Goal: Information Seeking & Learning: Learn about a topic

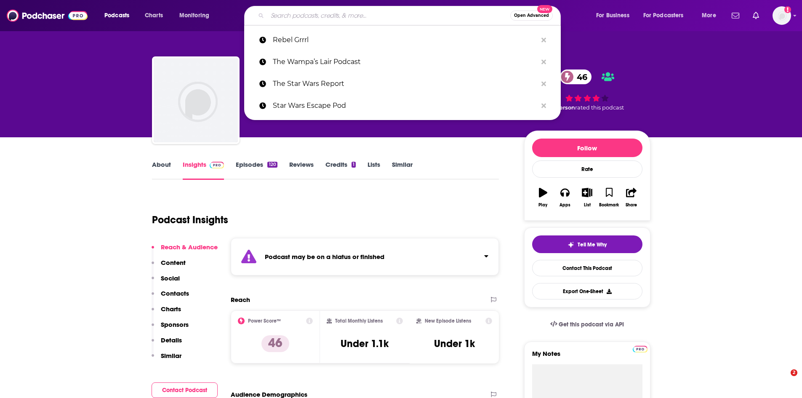
type input "Skytalkers"
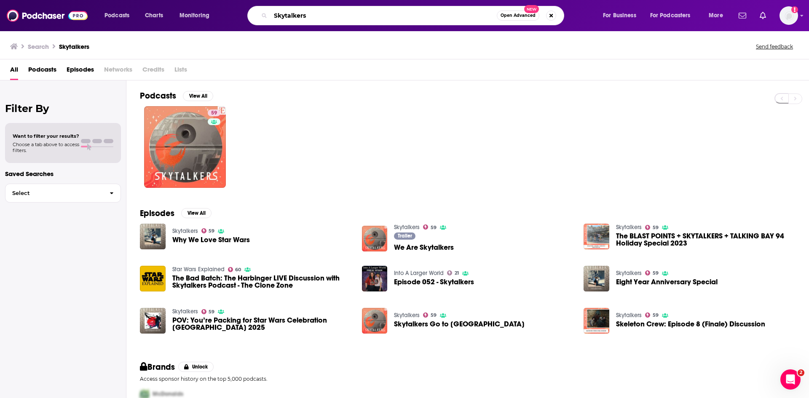
drag, startPoint x: 320, startPoint y: 16, endPoint x: 205, endPoint y: 21, distance: 115.5
click at [205, 21] on div "Podcasts Charts Monitoring Skytalkers Open Advanced New For Business For Podcas…" at bounding box center [415, 15] width 632 height 19
paste input "tar Wars 7x7"
type input "Star Wars 7x7"
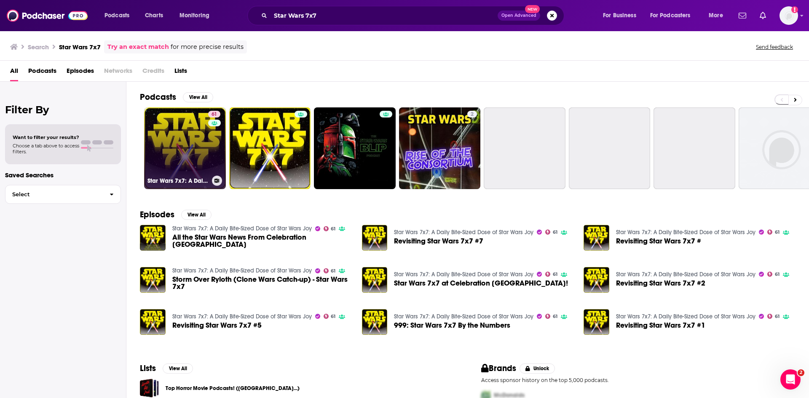
click at [195, 157] on link "61 Star Wars 7x7: A Daily Bite-Sized Dose of Star Wars Joy" at bounding box center [185, 148] width 82 height 82
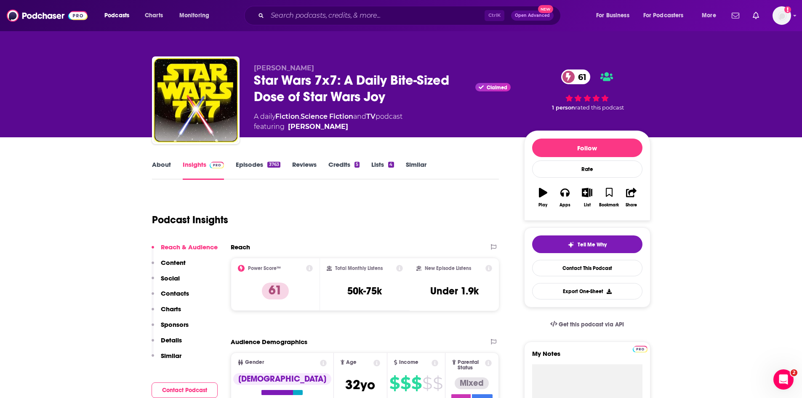
click at [249, 164] on link "Episodes 3763" at bounding box center [258, 169] width 44 height 19
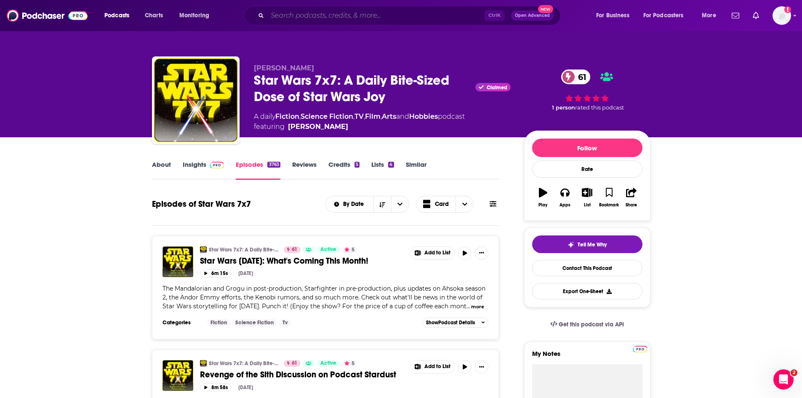
click at [358, 19] on input "Search podcasts, credits, & more..." at bounding box center [375, 15] width 217 height 13
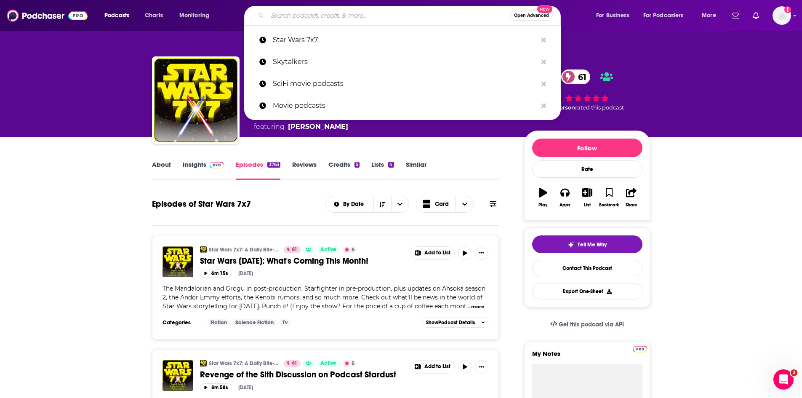
paste input "Dagobah Dispatch"
type input "Dagobah Dispatch"
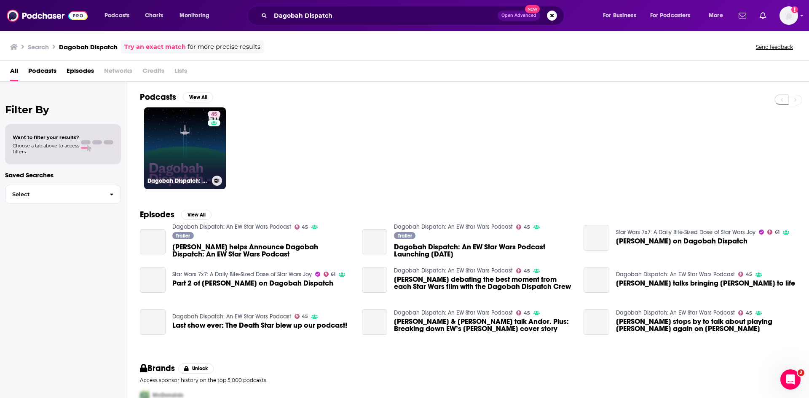
click at [182, 151] on link "45 Dagobah Dispatch: An EW Star Wars Podcast" at bounding box center [185, 148] width 82 height 82
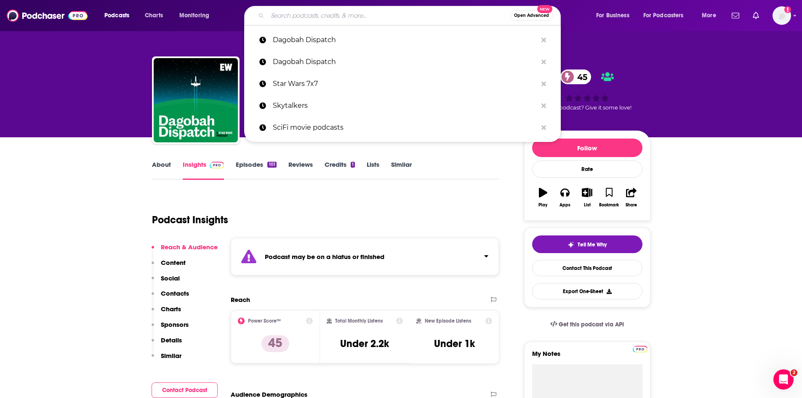
click at [296, 18] on input "Search podcasts, credits, & more..." at bounding box center [388, 15] width 243 height 13
paste input "Children of the Watch"
type input "Children of the Watch"
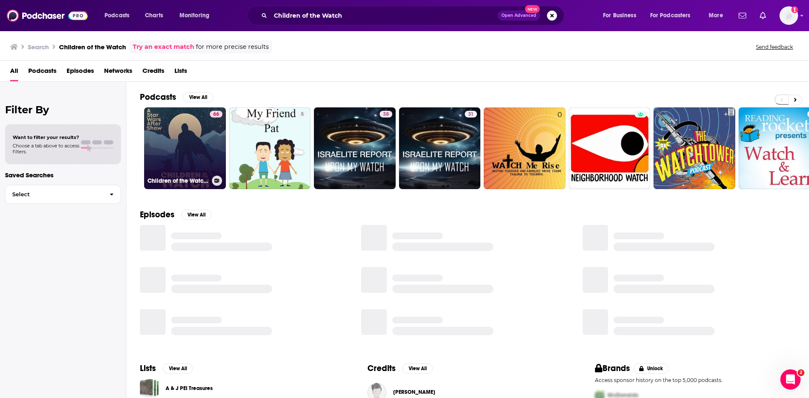
click at [200, 161] on link "66 Children of the Watch: A Star Wars After Show" at bounding box center [185, 148] width 82 height 82
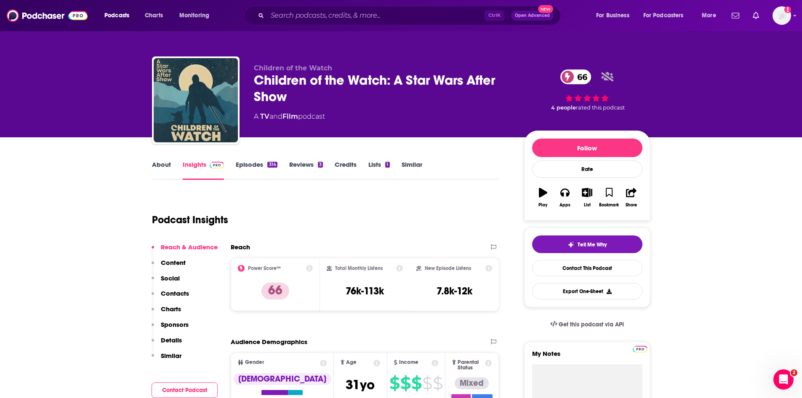
click at [248, 162] on link "Episodes 314" at bounding box center [256, 169] width 41 height 19
